Goal: Task Accomplishment & Management: Manage account settings

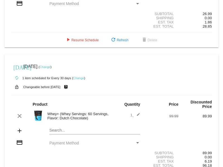
scroll to position [104, 0]
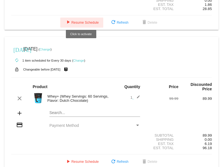
click at [76, 21] on span "play_arrow Resume Schedule" at bounding box center [82, 23] width 34 height 4
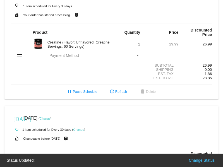
scroll to position [0, 0]
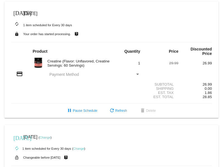
click at [23, 13] on span "[DATE]" at bounding box center [30, 13] width 14 height 5
click at [18, 13] on mat-icon "[DATE]" at bounding box center [16, 12] width 7 height 7
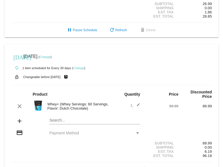
scroll to position [89, 0]
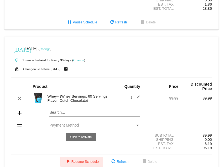
click at [82, 160] on span "play_arrow Resume Schedule" at bounding box center [82, 162] width 34 height 4
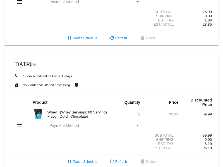
scroll to position [0, 0]
